Goal: Communication & Community: Answer question/provide support

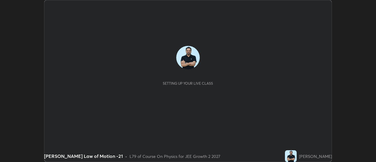
scroll to position [162, 376]
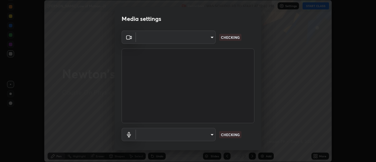
type input "1016c9670ba09e0da1ff6862f255b2c5b4dd1f04ff0e8715a66947f7e461f3c4"
type input "communications"
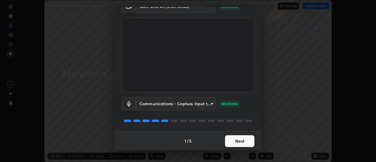
click at [248, 144] on button "Next" at bounding box center [239, 141] width 29 height 12
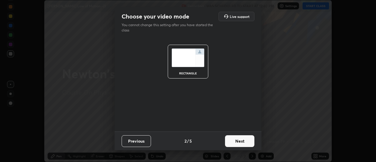
click at [249, 141] on button "Next" at bounding box center [239, 141] width 29 height 12
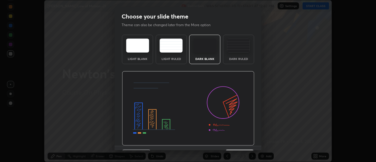
scroll to position [14, 0]
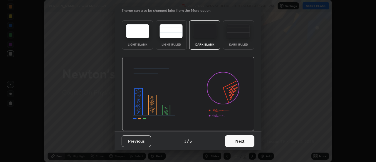
click at [244, 141] on button "Next" at bounding box center [239, 141] width 29 height 12
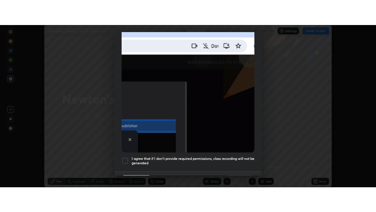
scroll to position [151, 0]
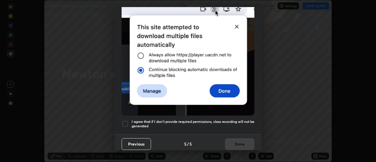
click at [232, 121] on h5 "I agree that if I don't provide required permissions, class recording will not …" at bounding box center [193, 123] width 123 height 9
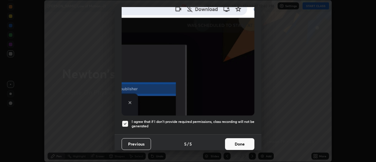
click at [238, 143] on button "Done" at bounding box center [239, 144] width 29 height 12
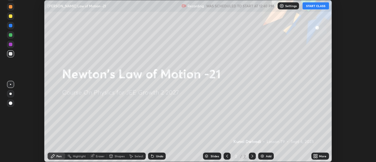
click at [309, 5] on button "START CLASS" at bounding box center [316, 5] width 26 height 7
click at [317, 156] on icon at bounding box center [315, 156] width 5 height 5
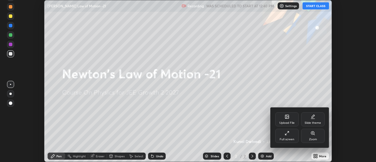
click at [291, 138] on div "Full screen" at bounding box center [287, 139] width 15 height 3
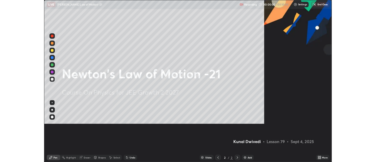
scroll to position [212, 376]
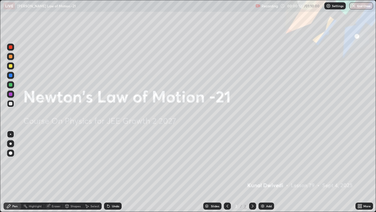
click at [264, 162] on img at bounding box center [262, 205] width 5 height 5
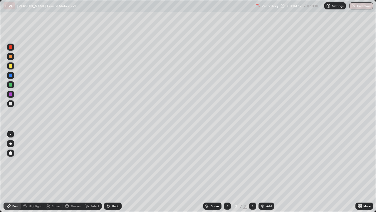
click at [11, 86] on div at bounding box center [11, 85] width 4 height 4
click at [111, 162] on div "Undo" at bounding box center [113, 205] width 18 height 7
click at [13, 94] on div at bounding box center [10, 94] width 7 height 7
click at [261, 162] on img at bounding box center [262, 205] width 5 height 5
click at [11, 105] on div at bounding box center [11, 104] width 4 height 4
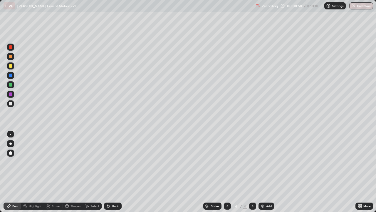
click at [226, 162] on icon at bounding box center [227, 205] width 5 height 5
click at [252, 162] on icon at bounding box center [252, 205] width 5 height 5
click at [270, 162] on div "Add" at bounding box center [269, 205] width 6 height 3
click at [10, 82] on div at bounding box center [10, 84] width 7 height 7
click at [11, 106] on div at bounding box center [10, 103] width 7 height 7
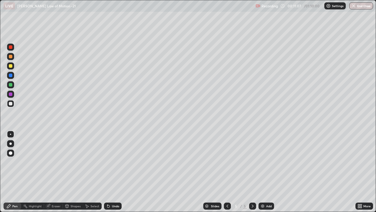
click at [11, 93] on div at bounding box center [11, 94] width 4 height 4
click at [360, 162] on icon at bounding box center [358, 204] width 1 height 1
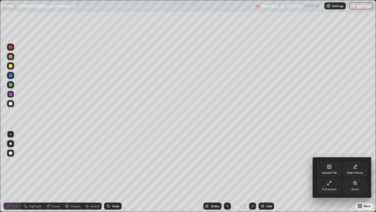
click at [328, 162] on div "Upload File" at bounding box center [330, 169] width 24 height 14
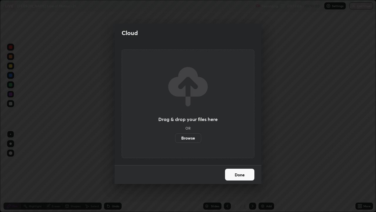
click at [185, 137] on label "Browse" at bounding box center [188, 137] width 26 height 9
click at [175, 137] on input "Browse" at bounding box center [175, 137] width 0 height 9
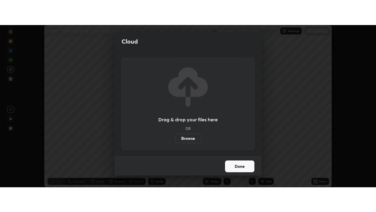
scroll to position [29233, 29019]
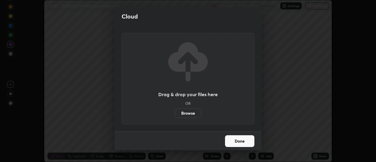
click at [85, 23] on div "Cloud Drag & drop your files here OR Browse Done" at bounding box center [188, 81] width 376 height 162
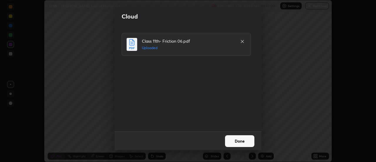
click at [250, 141] on button "Done" at bounding box center [239, 141] width 29 height 12
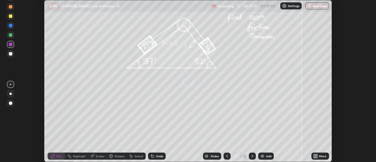
click at [319, 158] on div "More" at bounding box center [321, 156] width 18 height 7
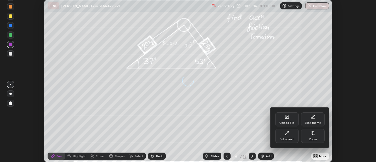
click at [291, 137] on div "Full screen" at bounding box center [287, 136] width 24 height 14
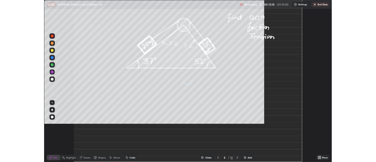
scroll to position [212, 376]
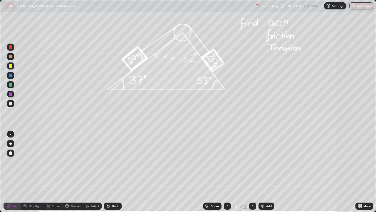
click at [252, 162] on icon at bounding box center [253, 205] width 2 height 3
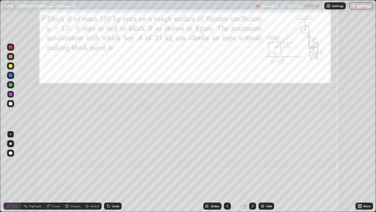
click at [252, 162] on icon at bounding box center [252, 205] width 5 height 5
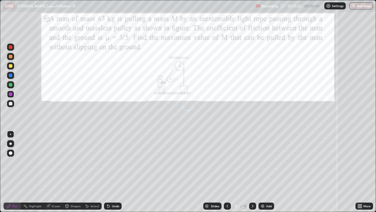
click at [252, 162] on icon at bounding box center [252, 205] width 5 height 5
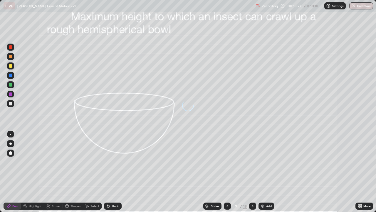
click at [252, 162] on icon at bounding box center [253, 205] width 2 height 3
click at [252, 162] on icon at bounding box center [252, 205] width 5 height 5
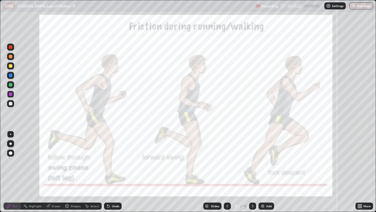
click at [252, 162] on icon at bounding box center [252, 205] width 5 height 5
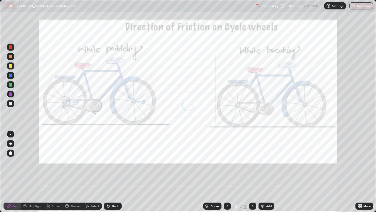
click at [251, 162] on icon at bounding box center [252, 205] width 5 height 5
click at [252, 162] on icon at bounding box center [252, 205] width 5 height 5
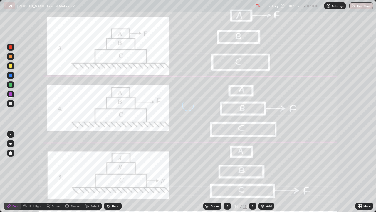
click at [252, 162] on icon at bounding box center [252, 205] width 5 height 5
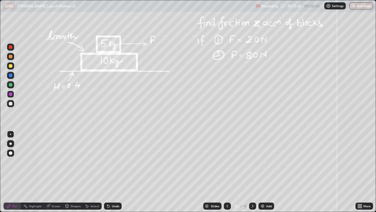
click at [226, 162] on icon at bounding box center [227, 205] width 5 height 5
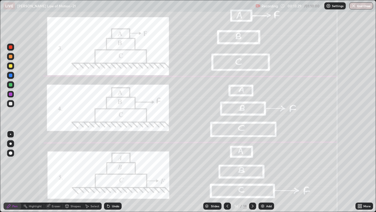
click at [251, 162] on icon at bounding box center [252, 205] width 5 height 5
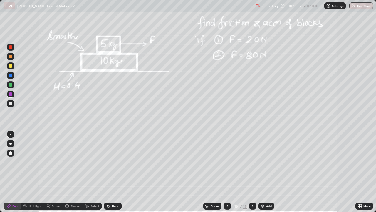
click at [8, 66] on div at bounding box center [10, 65] width 7 height 7
click at [11, 103] on div at bounding box center [11, 104] width 4 height 4
click at [10, 84] on div at bounding box center [11, 85] width 4 height 4
click at [11, 106] on div at bounding box center [10, 103] width 7 height 7
click at [250, 162] on icon at bounding box center [252, 205] width 5 height 5
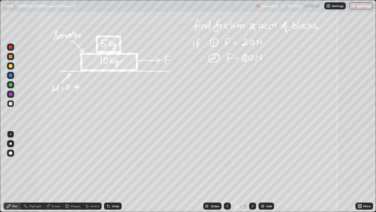
click at [10, 93] on div at bounding box center [11, 94] width 4 height 4
click at [10, 85] on div at bounding box center [11, 85] width 4 height 4
click at [116, 162] on div "Undo" at bounding box center [113, 205] width 18 height 7
click at [10, 101] on div at bounding box center [10, 103] width 7 height 7
click at [10, 66] on div at bounding box center [11, 66] width 4 height 4
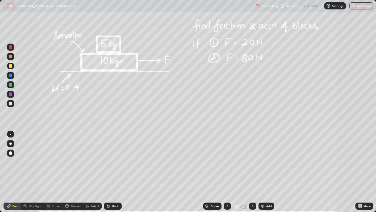
click at [116, 162] on div "Undo" at bounding box center [115, 205] width 7 height 3
click at [309, 162] on div "Slides 16 / 18 Add" at bounding box center [239, 206] width 234 height 12
click at [9, 102] on div at bounding box center [11, 104] width 4 height 4
click at [253, 162] on icon at bounding box center [253, 205] width 2 height 3
click at [12, 56] on div at bounding box center [11, 57] width 4 height 4
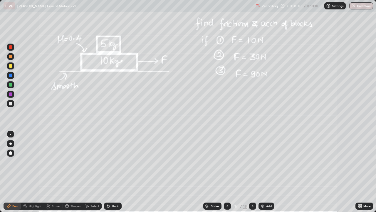
click at [10, 103] on div at bounding box center [11, 104] width 4 height 4
click at [11, 86] on div at bounding box center [11, 85] width 4 height 4
click at [11, 64] on div at bounding box center [11, 66] width 4 height 4
click at [7, 103] on div at bounding box center [10, 103] width 7 height 7
click at [10, 66] on div at bounding box center [11, 66] width 4 height 4
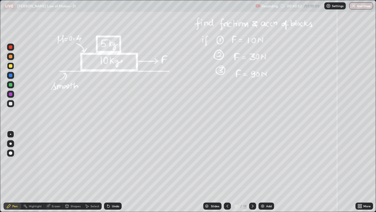
click at [261, 162] on img at bounding box center [262, 205] width 5 height 5
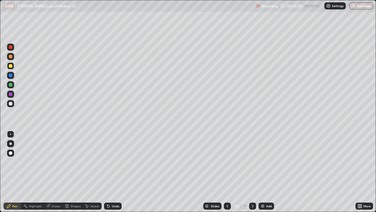
click at [11, 105] on div at bounding box center [11, 104] width 4 height 4
click at [9, 64] on div at bounding box center [11, 66] width 4 height 4
click at [9, 104] on div at bounding box center [11, 104] width 4 height 4
click at [227, 162] on div at bounding box center [227, 205] width 7 height 7
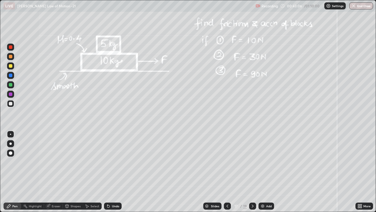
click at [252, 162] on icon at bounding box center [252, 205] width 5 height 5
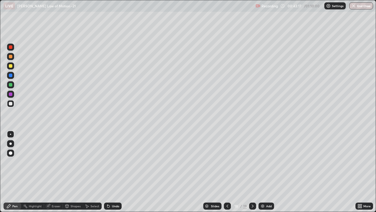
click at [227, 162] on icon at bounding box center [227, 205] width 5 height 5
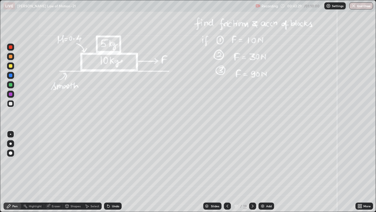
click at [252, 162] on icon at bounding box center [252, 205] width 5 height 5
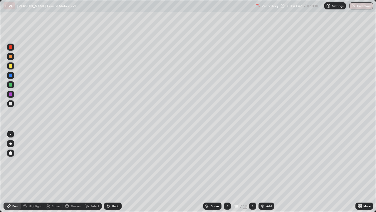
click at [226, 162] on icon at bounding box center [227, 205] width 5 height 5
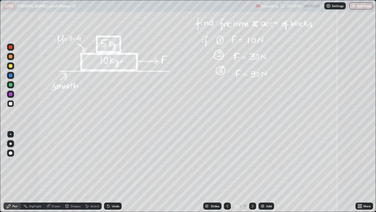
click at [252, 162] on icon at bounding box center [252, 205] width 5 height 5
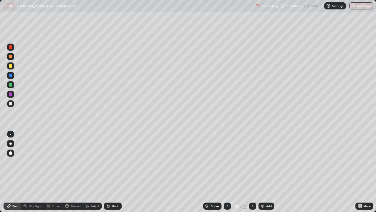
click at [252, 162] on icon at bounding box center [252, 205] width 5 height 5
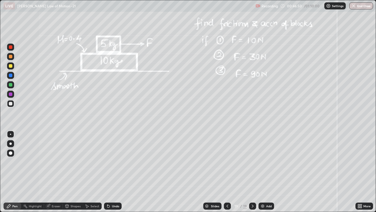
click at [114, 162] on div "Undo" at bounding box center [115, 205] width 7 height 3
click at [113, 162] on div "Undo" at bounding box center [115, 205] width 7 height 3
click at [10, 56] on div at bounding box center [11, 57] width 4 height 4
click at [10, 104] on div at bounding box center [11, 104] width 4 height 4
click at [10, 69] on div at bounding box center [10, 65] width 7 height 7
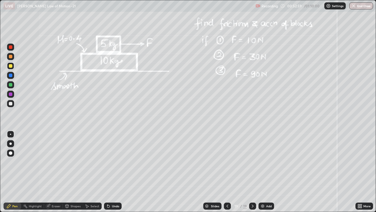
click at [12, 103] on div at bounding box center [11, 104] width 4 height 4
click at [12, 66] on div at bounding box center [11, 66] width 4 height 4
click at [266, 162] on div "Add" at bounding box center [269, 205] width 6 height 3
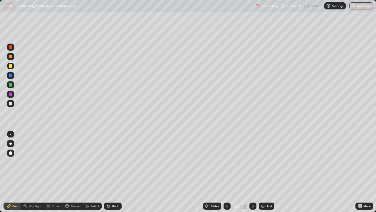
click at [11, 103] on div at bounding box center [11, 104] width 4 height 4
click at [11, 85] on div at bounding box center [11, 85] width 4 height 4
click at [9, 104] on div at bounding box center [10, 103] width 7 height 7
click at [227, 162] on icon at bounding box center [227, 205] width 5 height 5
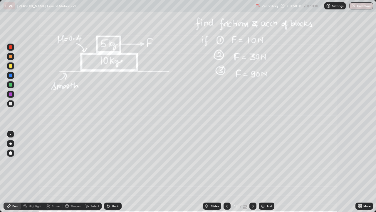
click at [253, 162] on div at bounding box center [253, 205] width 7 height 7
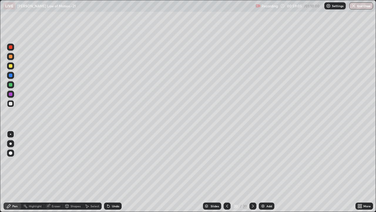
click at [115, 162] on div "Undo" at bounding box center [115, 205] width 7 height 3
click at [227, 162] on icon at bounding box center [227, 205] width 5 height 5
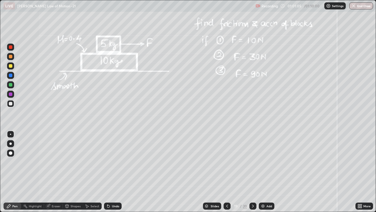
click at [253, 162] on icon at bounding box center [253, 205] width 5 height 5
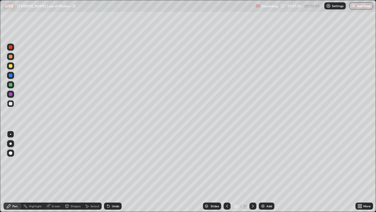
click at [262, 162] on img at bounding box center [263, 205] width 5 height 5
click at [11, 103] on div at bounding box center [11, 104] width 4 height 4
click at [10, 75] on div at bounding box center [11, 75] width 4 height 4
click at [10, 103] on div at bounding box center [11, 104] width 4 height 4
click at [10, 66] on div at bounding box center [11, 66] width 4 height 4
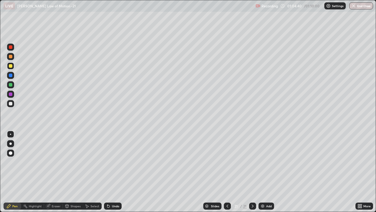
click at [9, 68] on div at bounding box center [10, 65] width 7 height 7
click at [9, 56] on div at bounding box center [11, 57] width 4 height 4
click at [10, 103] on div at bounding box center [11, 104] width 4 height 4
click at [364, 6] on button "End Class" at bounding box center [361, 5] width 23 height 7
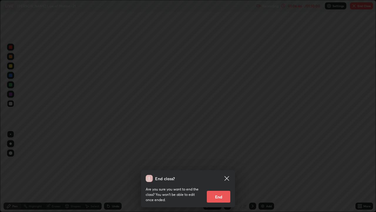
click at [216, 162] on button "End" at bounding box center [219, 196] width 24 height 12
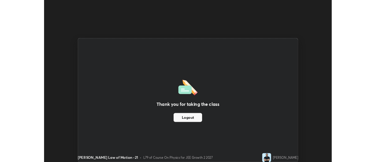
scroll to position [29233, 29019]
